Goal: Transaction & Acquisition: Download file/media

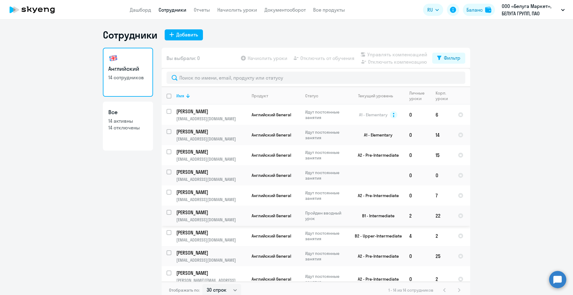
select select "30"
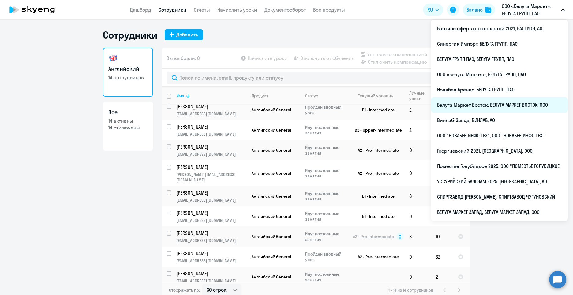
click at [506, 104] on li "Белуга Маркет Восток, БЕЛУГА МАРКЕТ ВОСТОК, ООО" at bounding box center [499, 104] width 137 height 15
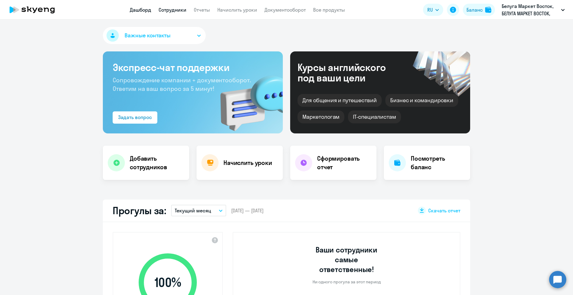
click at [166, 10] on link "Сотрудники" at bounding box center [173, 10] width 28 height 6
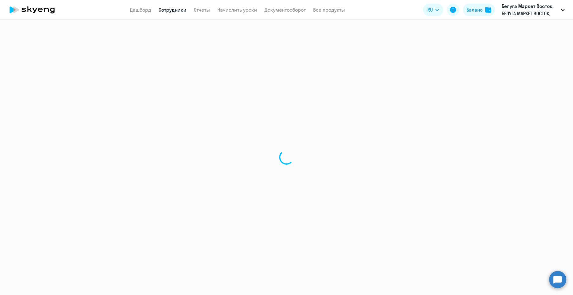
select select "30"
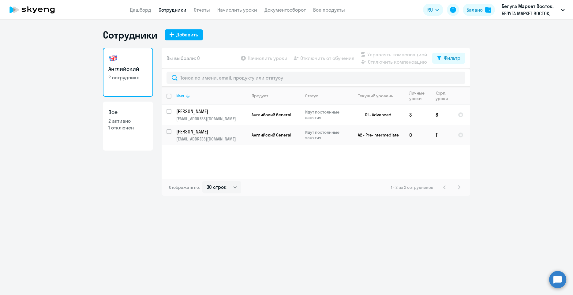
click at [135, 134] on link "Все 2 активно 1 отключен" at bounding box center [128, 126] width 50 height 49
select select "30"
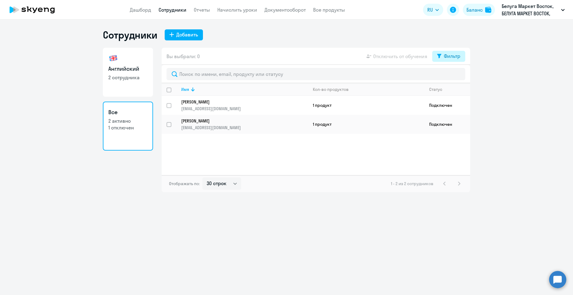
click at [439, 54] on icon at bounding box center [439, 56] width 4 height 4
click at [457, 77] on span at bounding box center [455, 76] width 10 height 6
click at [450, 76] on input "checkbox" at bounding box center [450, 76] width 0 height 0
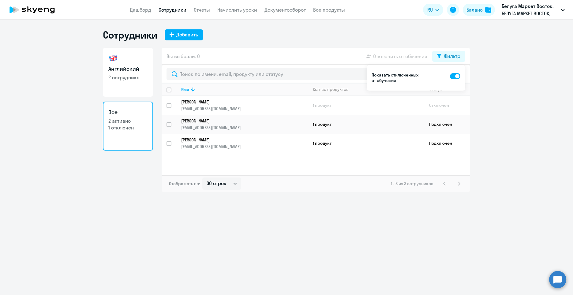
click at [454, 77] on span at bounding box center [455, 76] width 10 height 6
click at [450, 76] on input "checkbox" at bounding box center [450, 76] width 0 height 0
checkbox input "false"
click at [126, 85] on link "Английский 2 сотрудника" at bounding box center [128, 72] width 50 height 49
select select "30"
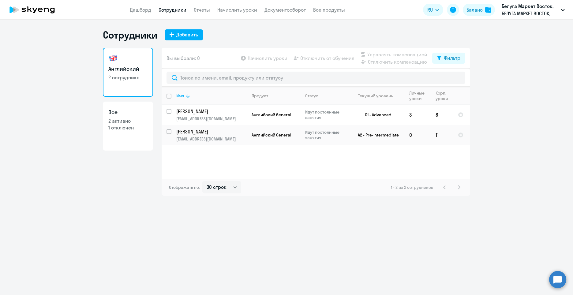
click at [131, 133] on link "Все 2 активно 1 отключен" at bounding box center [128, 126] width 50 height 49
select select "30"
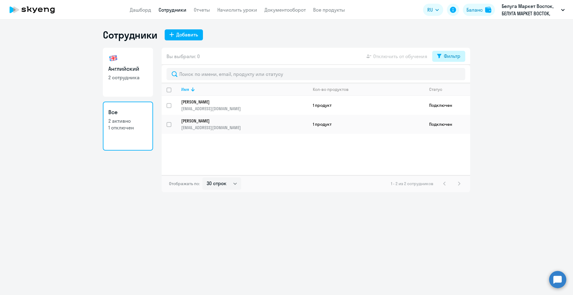
click at [453, 56] on div "Фильтр" at bounding box center [452, 55] width 17 height 7
click at [455, 76] on span at bounding box center [455, 76] width 10 height 6
click at [450, 76] on input "checkbox" at bounding box center [450, 76] width 0 height 0
checkbox input "true"
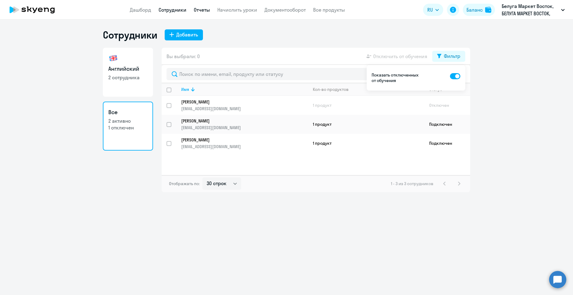
click at [201, 8] on link "Отчеты" at bounding box center [202, 10] width 16 height 6
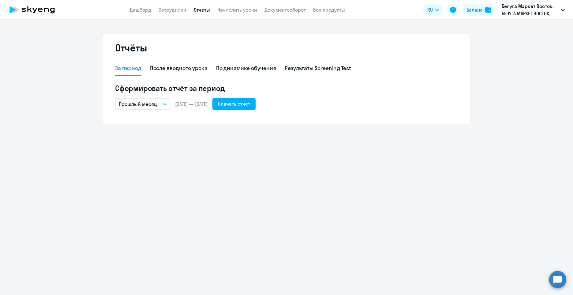
click at [163, 104] on icon "button" at bounding box center [165, 104] width 4 height 2
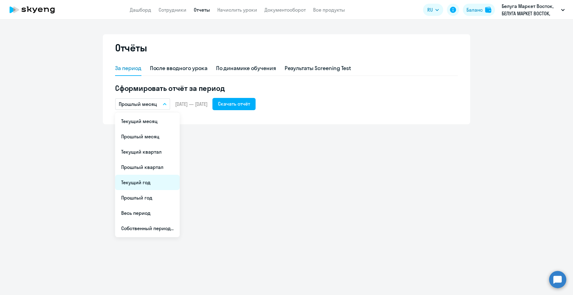
click at [152, 185] on li "Текущий год" at bounding box center [147, 182] width 65 height 15
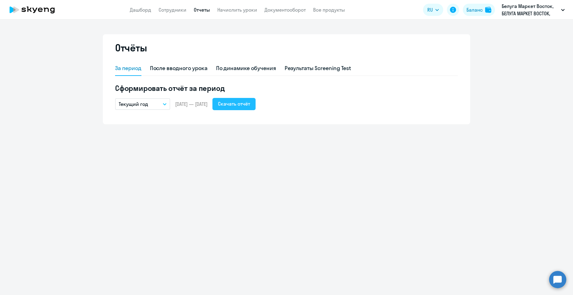
click at [247, 108] on button "Скачать отчёт" at bounding box center [233, 104] width 43 height 12
click at [164, 7] on link "Сотрудники" at bounding box center [173, 10] width 28 height 6
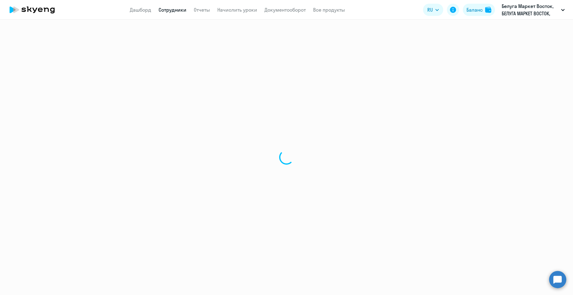
select select "30"
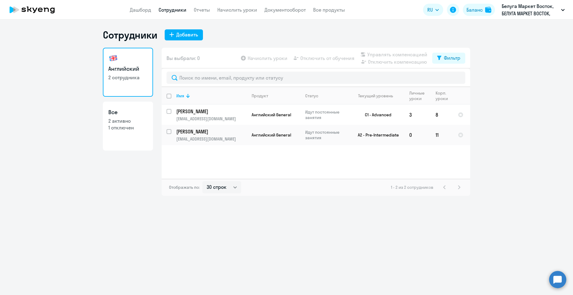
click at [137, 134] on link "Все 2 активно 1 отключен" at bounding box center [128, 126] width 50 height 49
select select "30"
